Goal: Information Seeking & Learning: Find specific fact

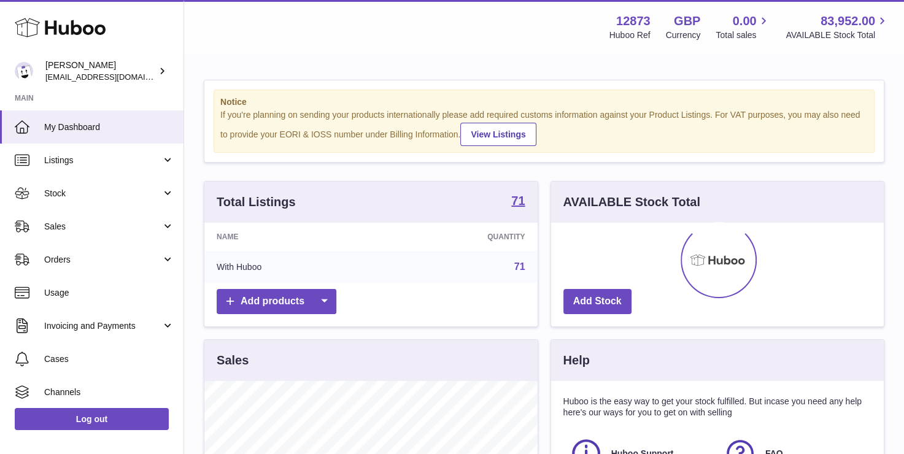
scroll to position [191, 333]
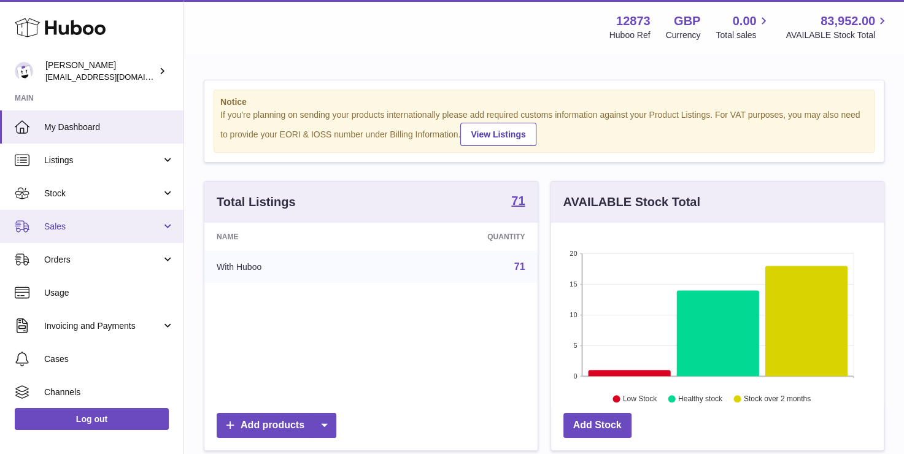
click at [76, 229] on span "Sales" at bounding box center [102, 227] width 117 height 12
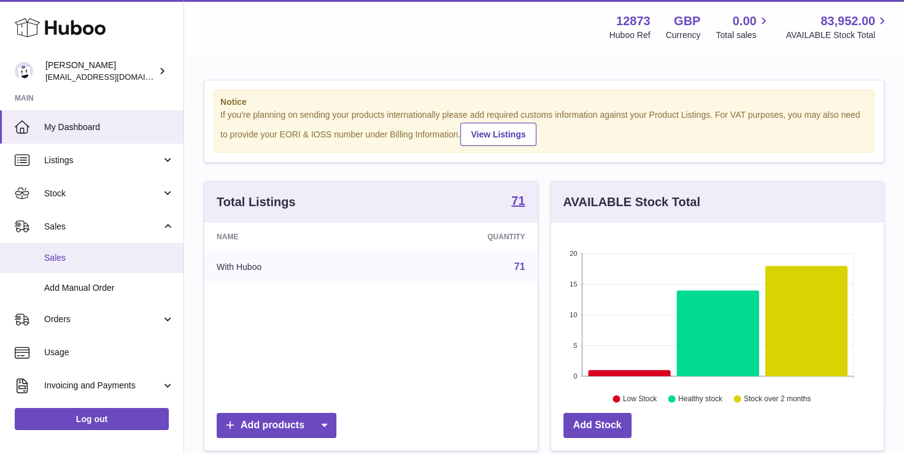
click at [64, 260] on span "Sales" at bounding box center [109, 258] width 130 height 12
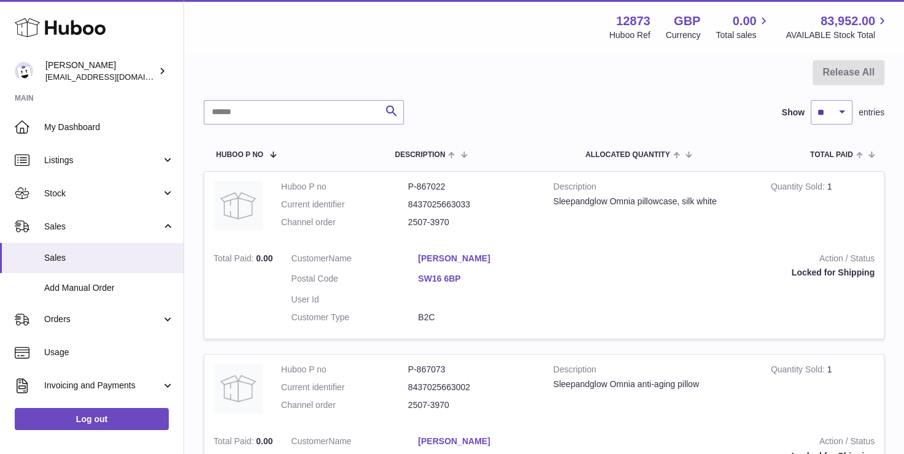
scroll to position [123, 0]
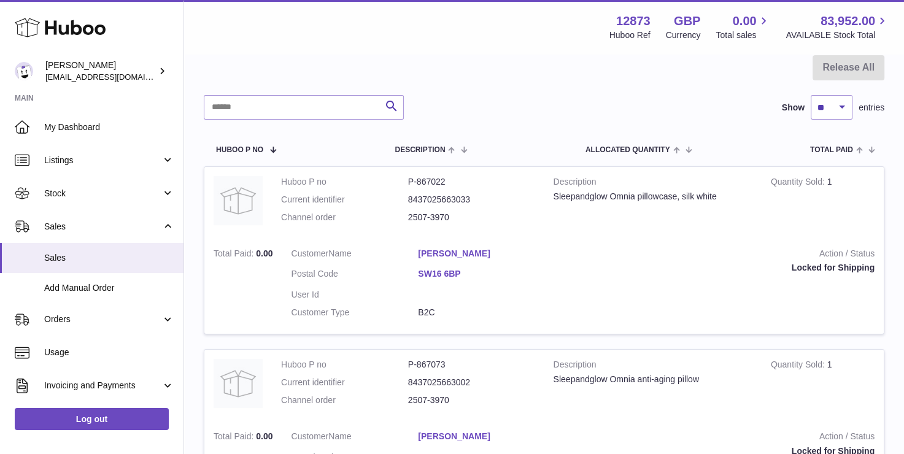
drag, startPoint x: 414, startPoint y: 258, endPoint x: 510, endPoint y: 251, distance: 96.6
click at [511, 252] on dl "Customer Name Joanna Kiernander Postal Code SW16 6BP User Id Customer Type B2C" at bounding box center [418, 286] width 254 height 77
copy dl "Joanna Kiernander"
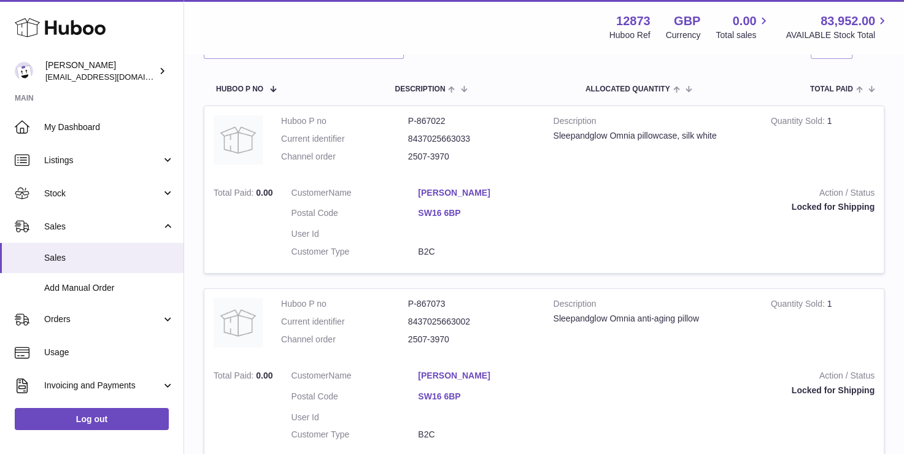
scroll to position [184, 0]
click at [360, 147] on dl "Huboo P no P-867022 Current identifier 8437025663033 Channel order 2507-3970" at bounding box center [408, 141] width 254 height 53
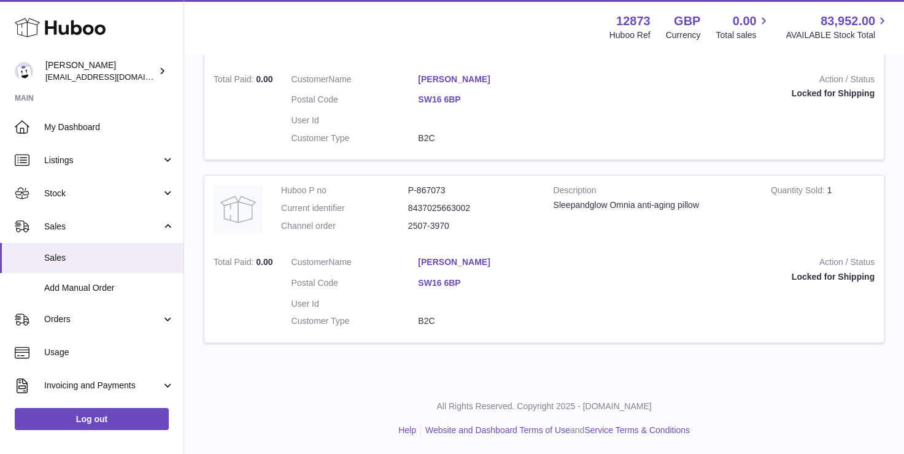
scroll to position [297, 0]
click at [444, 263] on link "Joanna Kiernander" at bounding box center [481, 262] width 127 height 12
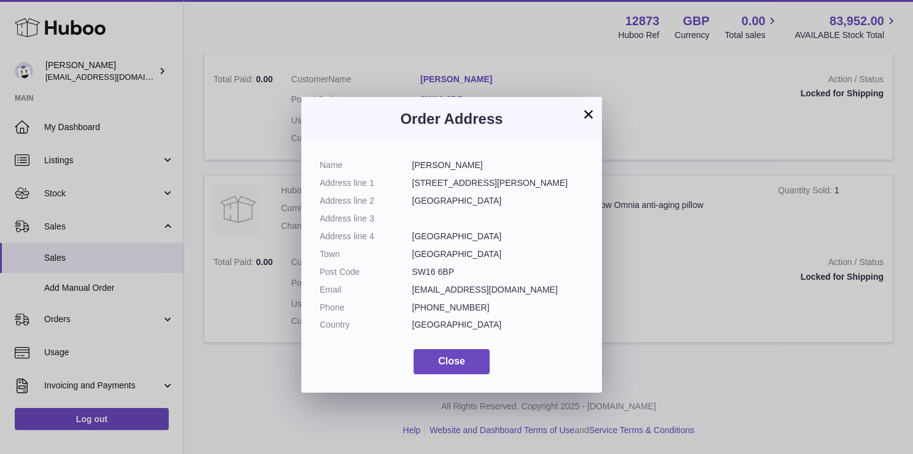
drag, startPoint x: 410, startPoint y: 288, endPoint x: 531, endPoint y: 292, distance: 120.9
click at [531, 292] on dl "Name Joanna Kiernander Address line 1 22 Eardley Road Address line 2 London Add…" at bounding box center [452, 248] width 264 height 177
copy dl "jo_kiernander@hotmail.com"
click at [584, 111] on button "×" at bounding box center [588, 114] width 15 height 15
